Goal: Check status: Check status

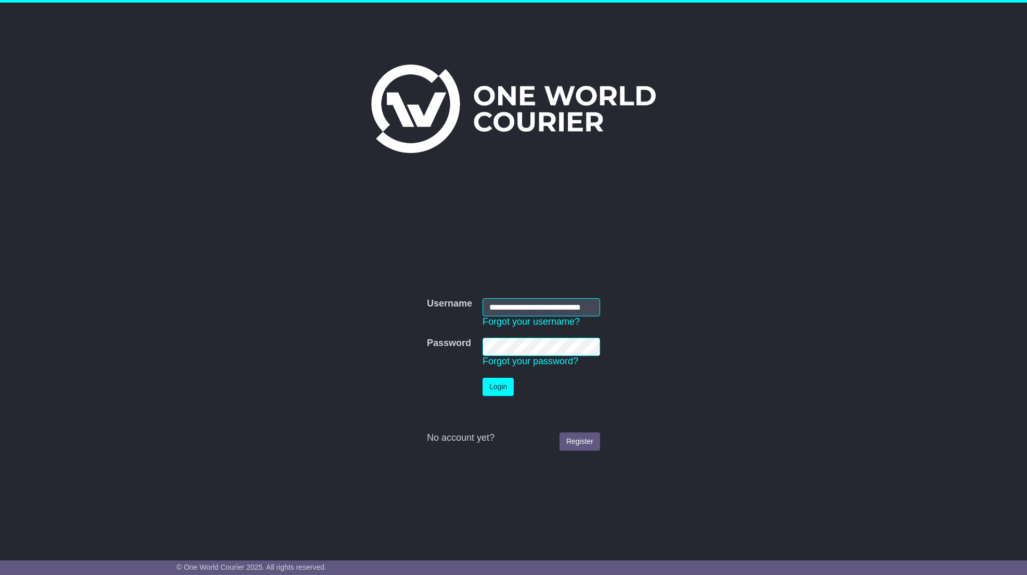
click at [770, 172] on div at bounding box center [514, 101] width 533 height 187
click at [495, 386] on button "Login" at bounding box center [499, 387] width 31 height 18
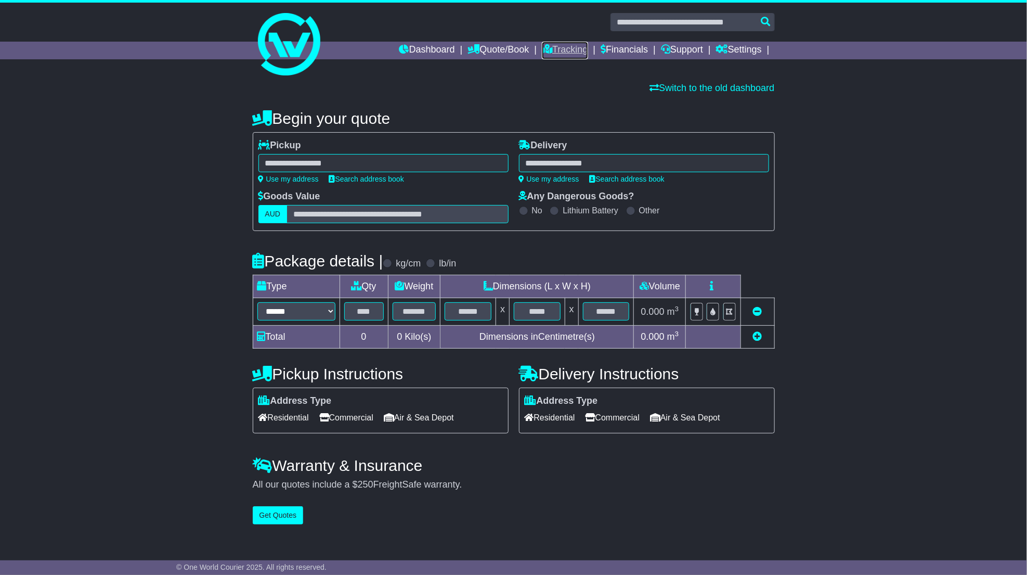
click at [546, 45] on link "Tracking" at bounding box center [565, 51] width 46 height 18
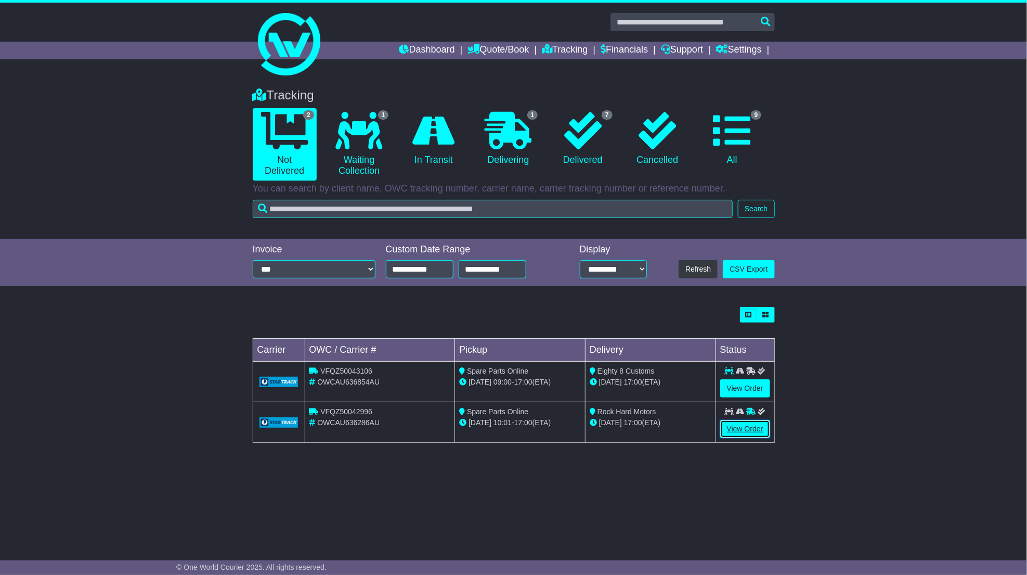
click at [753, 429] on link "View Order" at bounding box center [745, 429] width 50 height 18
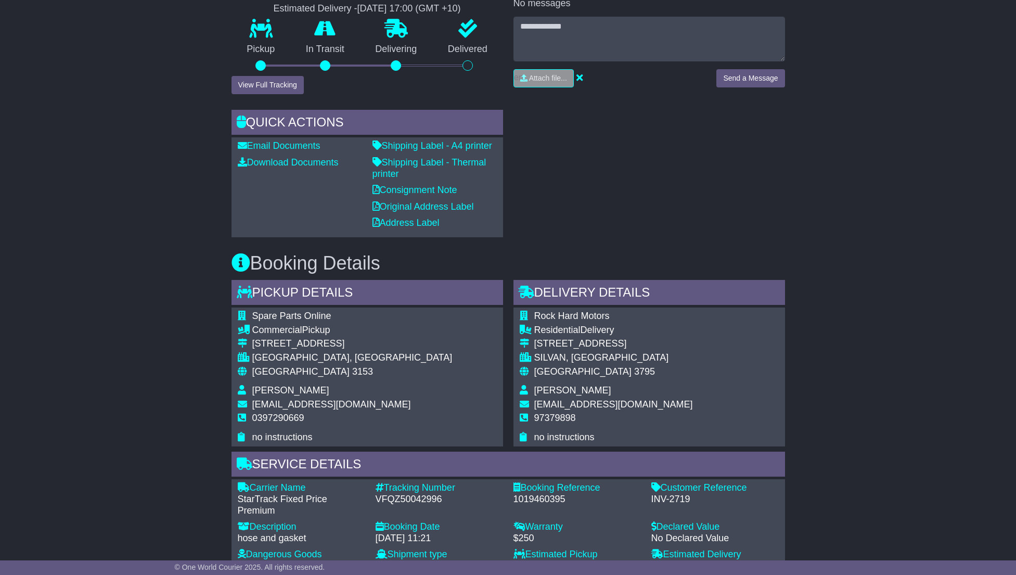
scroll to position [78, 0]
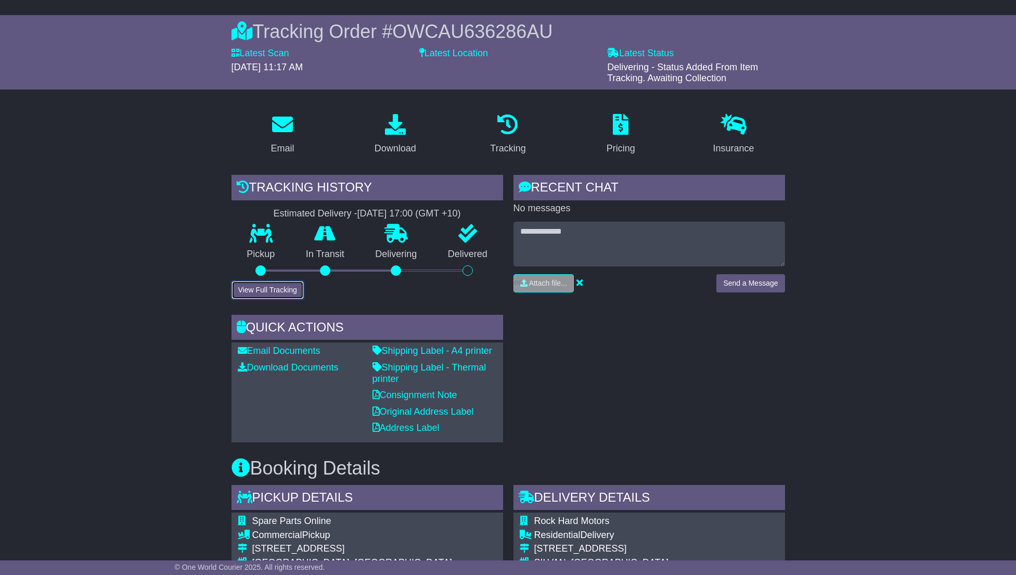
click at [270, 286] on button "View Full Tracking" at bounding box center [267, 290] width 72 height 18
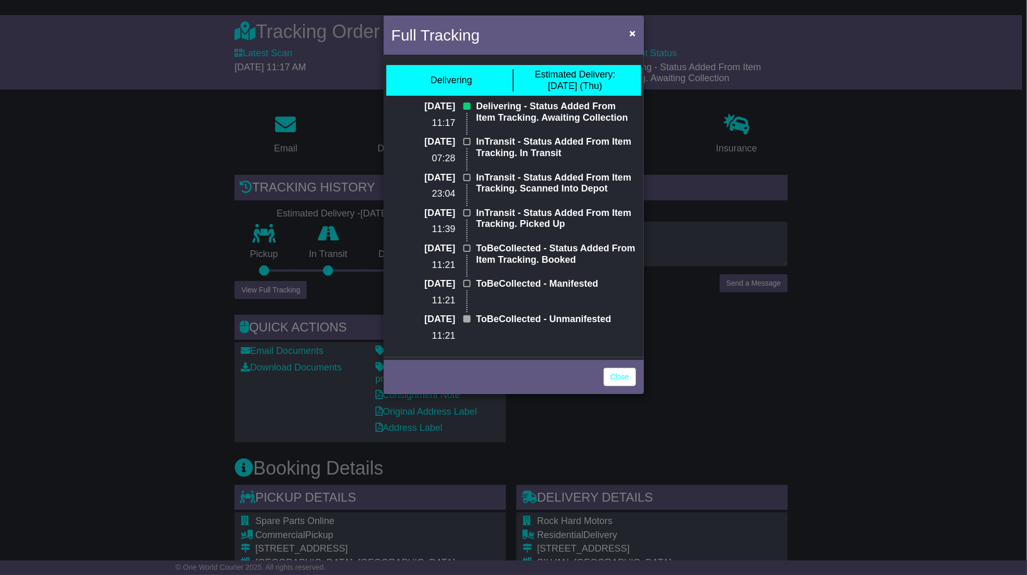
click at [881, 163] on div "Full Tracking × Delivering Estimated Delivery: [DATE] (Thu) [DATE] 11:17 Delive…" at bounding box center [513, 287] width 1027 height 575
